Goal: Task Accomplishment & Management: Manage account settings

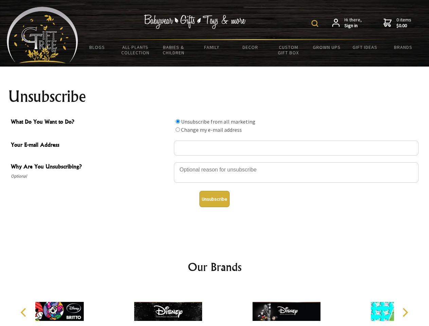
click at [316, 23] on img at bounding box center [314, 23] width 7 height 7
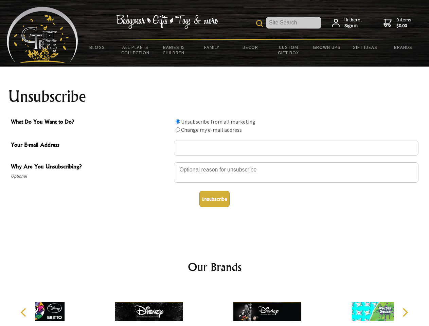
click at [214, 162] on div at bounding box center [296, 174] width 244 height 24
click at [177, 121] on input "What Do You Want to Do?" at bounding box center [177, 121] width 4 height 4
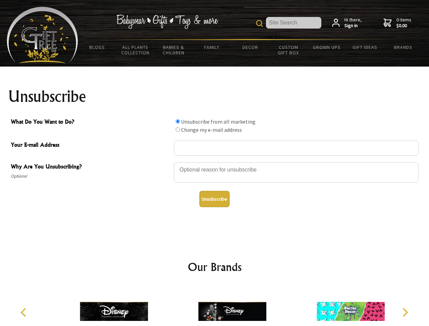
click at [177, 129] on input "What Do You Want to Do?" at bounding box center [177, 129] width 4 height 4
radio input "true"
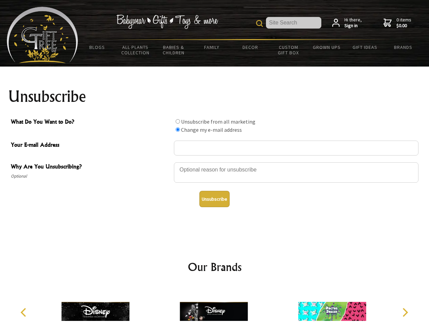
click at [214, 199] on button "Unsubscribe" at bounding box center [214, 199] width 30 height 16
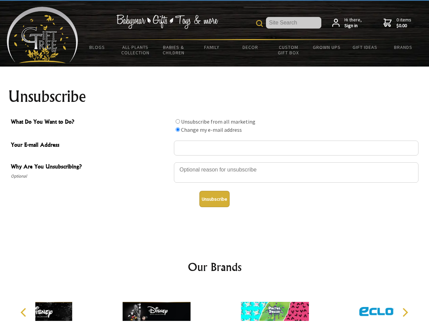
click at [214, 306] on div at bounding box center [156, 312] width 118 height 53
click at [24, 312] on icon "Previous" at bounding box center [24, 312] width 9 height 9
click at [405, 312] on icon "Next" at bounding box center [404, 312] width 9 height 9
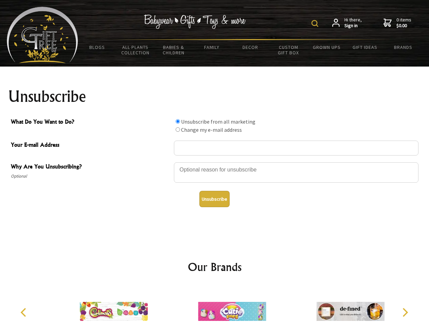
click at [316, 23] on img at bounding box center [314, 23] width 7 height 7
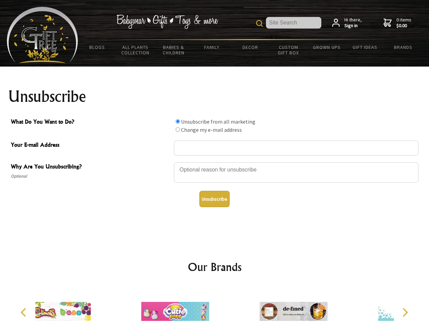
click at [214, 162] on div at bounding box center [296, 174] width 244 height 24
click at [177, 121] on input "What Do You Want to Do?" at bounding box center [177, 121] width 4 height 4
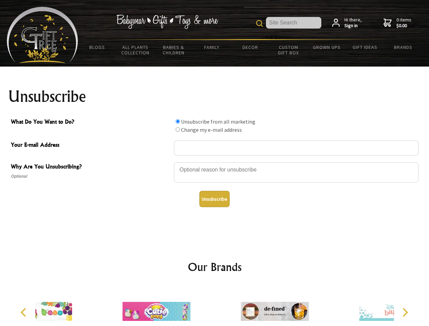
click at [177, 129] on input "What Do You Want to Do?" at bounding box center [177, 129] width 4 height 4
radio input "true"
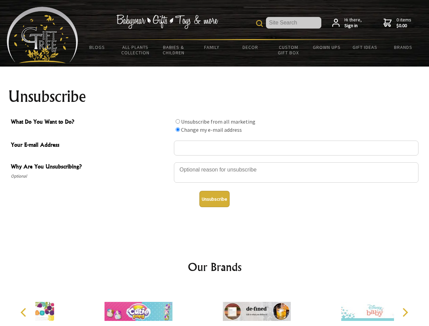
click at [214, 199] on button "Unsubscribe" at bounding box center [214, 199] width 30 height 16
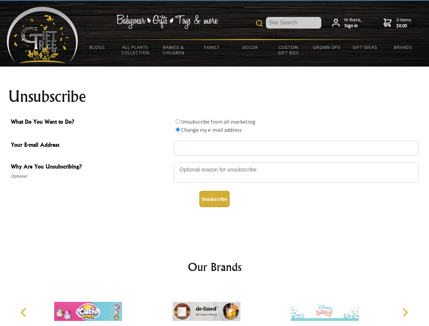
click at [24, 312] on icon "Previous" at bounding box center [24, 312] width 9 height 9
click at [405, 312] on icon "Next" at bounding box center [404, 312] width 9 height 9
